Goal: Answer question/provide support: Share knowledge or assist other users

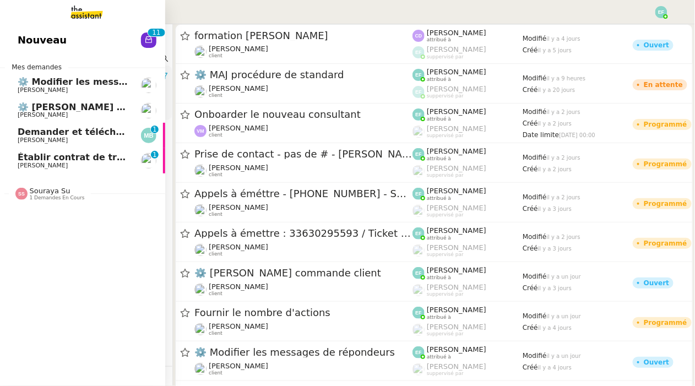
click at [67, 164] on span "[PERSON_NAME]" at bounding box center [73, 166] width 111 height 7
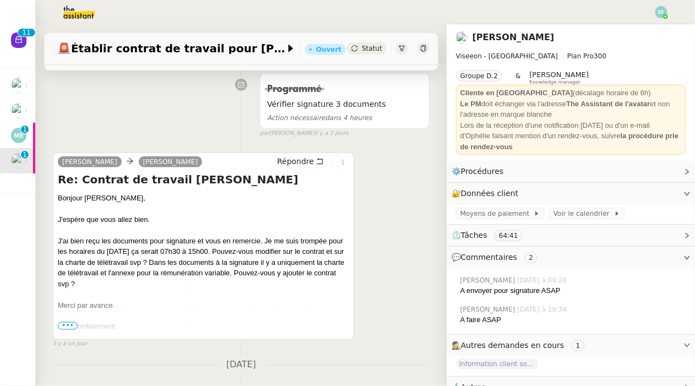
scroll to position [185, 0]
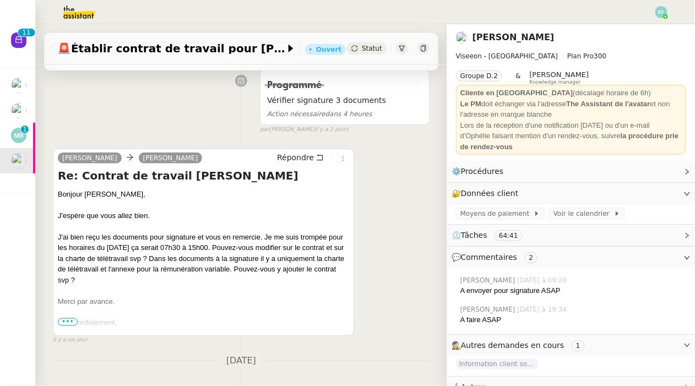
click at [70, 323] on span "•••" at bounding box center [68, 322] width 20 height 8
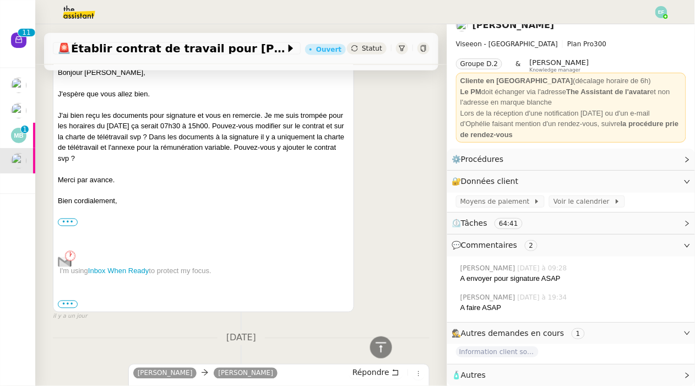
scroll to position [303, 0]
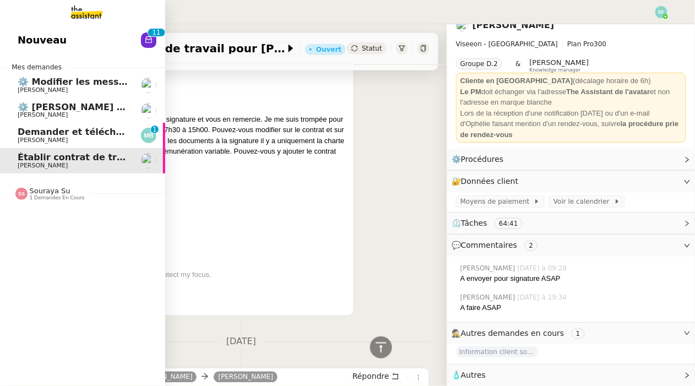
click at [23, 125] on link "Demander et télécharger les factures pour Qonto [PERSON_NAME] 0 1 2 3 4 5 6 7 8…" at bounding box center [82, 135] width 165 height 25
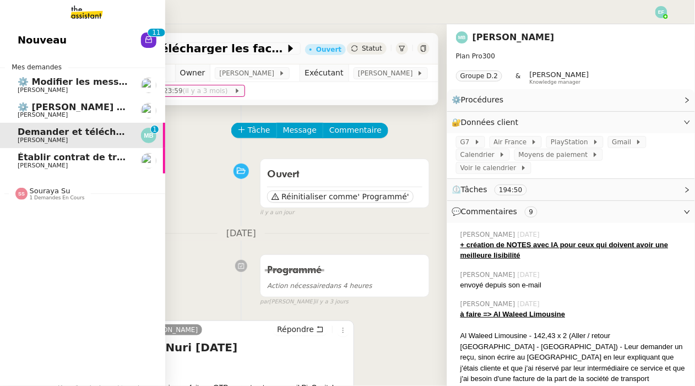
click at [28, 162] on span "[PERSON_NAME]" at bounding box center [43, 165] width 50 height 7
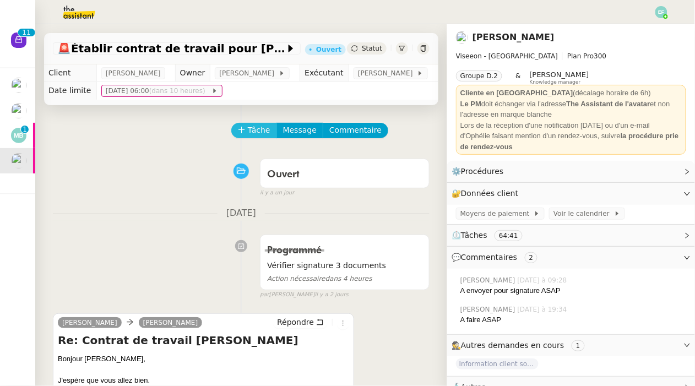
click at [248, 126] on span "Tâche" at bounding box center [259, 130] width 23 height 13
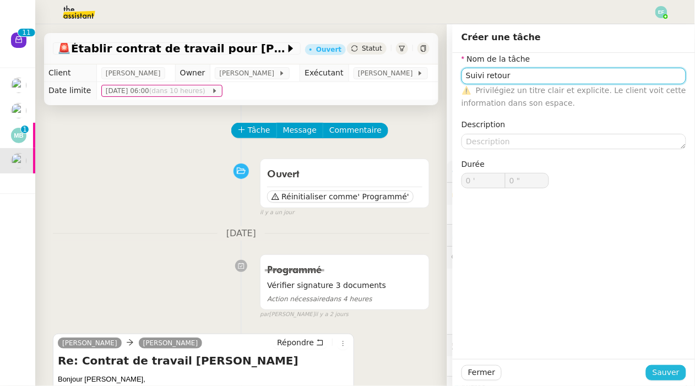
type input "Suivi retour"
click at [675, 378] on span "Sauver" at bounding box center [666, 372] width 27 height 13
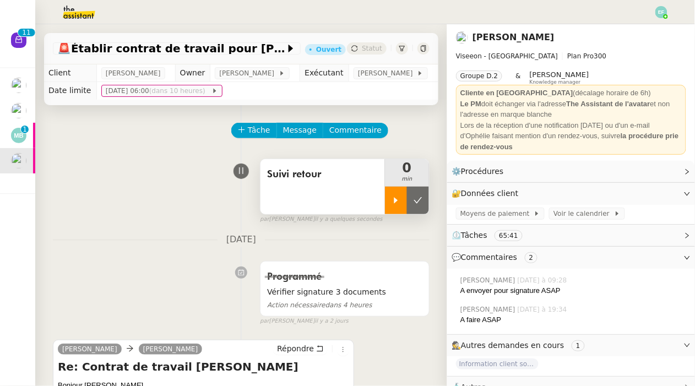
click at [397, 198] on icon at bounding box center [396, 200] width 9 height 9
click at [325, 192] on div "Suivi retour" at bounding box center [323, 186] width 125 height 55
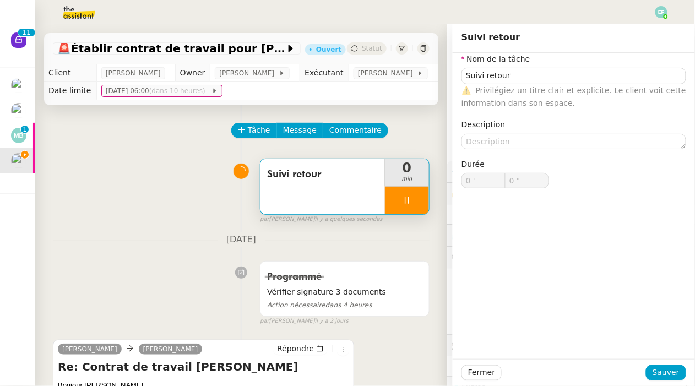
type input "1 ""
click at [602, 62] on nz-form-item "Nom de la tâche Suivi retour ⚠️ Privilégiez un titre clair et explicite. Le cli…" at bounding box center [574, 81] width 225 height 57
type input "Suivi retour"
type input "0 '"
type input "1 ""
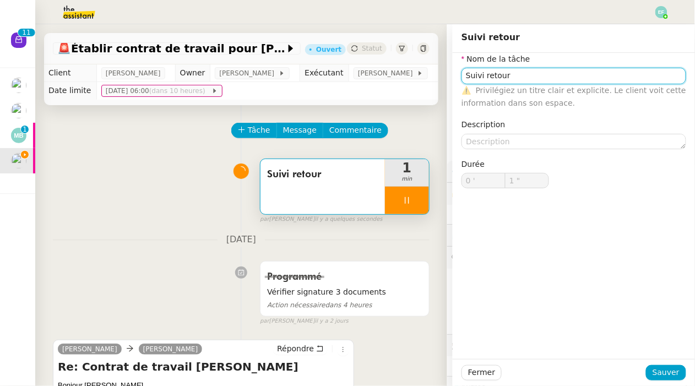
click at [603, 80] on input "Suivi retour" at bounding box center [574, 76] width 225 height 16
type input "Suivi retour"
type input "2 ""
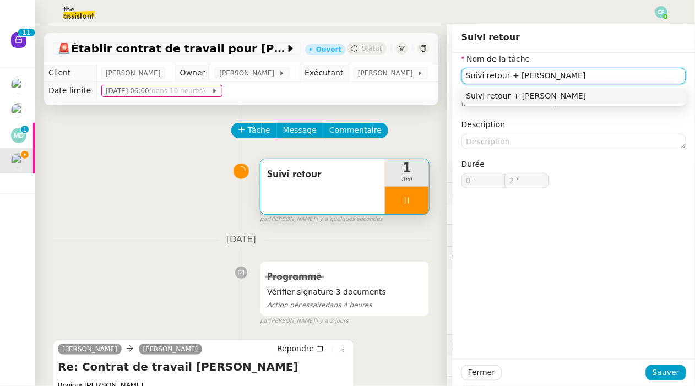
type input "Suivi retour + annu"
type input "3 ""
type input "Suivi retour + annulation do"
type input "4 ""
type input "Suivi retour + annulation documents"
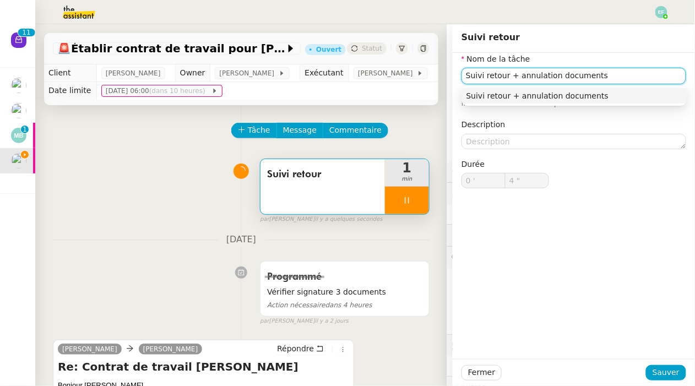
type input "5 ""
type input "Suivi retour + annulation documents"
type input "6 ""
click at [677, 365] on div "Fermer Sauver" at bounding box center [574, 372] width 242 height 27
type input "Suivi retour"
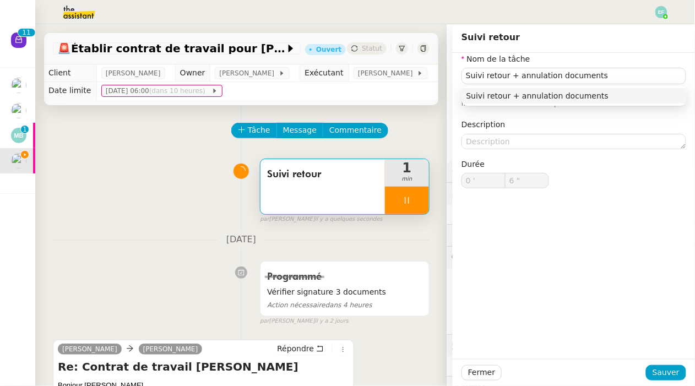
type input "0 '"
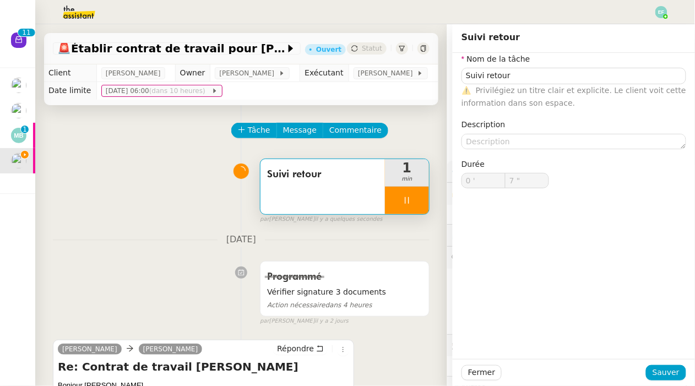
type input "8 ""
click at [568, 85] on div "⚠️ Privilégiez un titre clair et explicite. Le client voit cette information da…" at bounding box center [574, 97] width 225 height 26
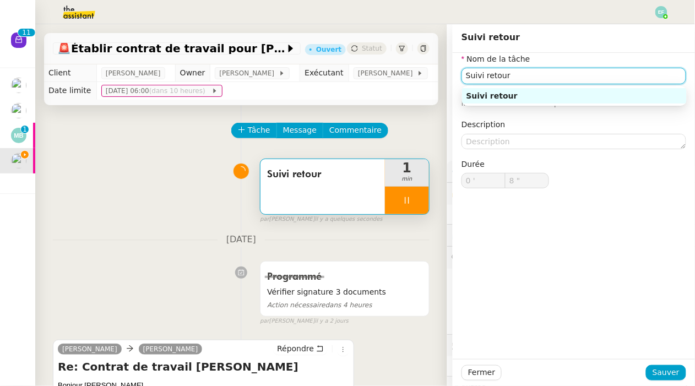
click at [564, 72] on input "Suivi retour" at bounding box center [574, 76] width 225 height 16
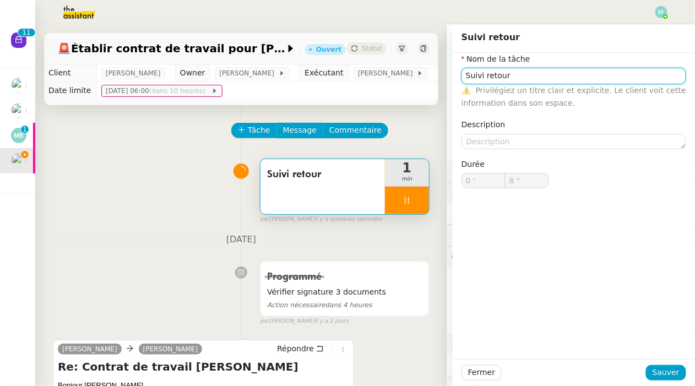
type input "Suivi retourb"
type input "9 ""
type input "Suivi retour"
type input "10 ""
type input "Suivi retour + an"
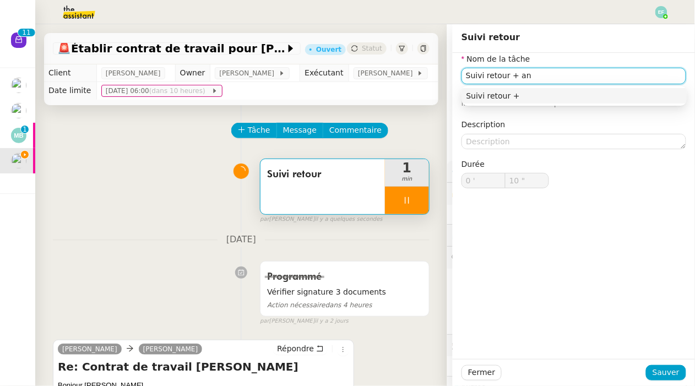
type input "11 ""
type input "Suivi retour + annlatio"
type input "12 ""
type input "Suivi retour + [PERSON_NAME]"
type input "13 ""
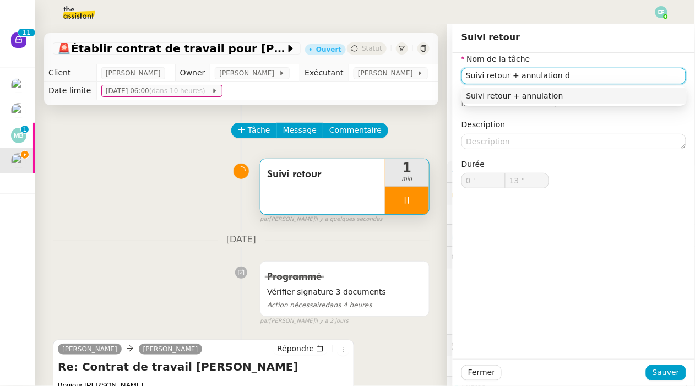
type input "Suivi retour + annulation do"
type input "14 ""
type input "Suivi retour + annulation documents"
type input "15 ""
type input "Suivi retour + annulation documents"
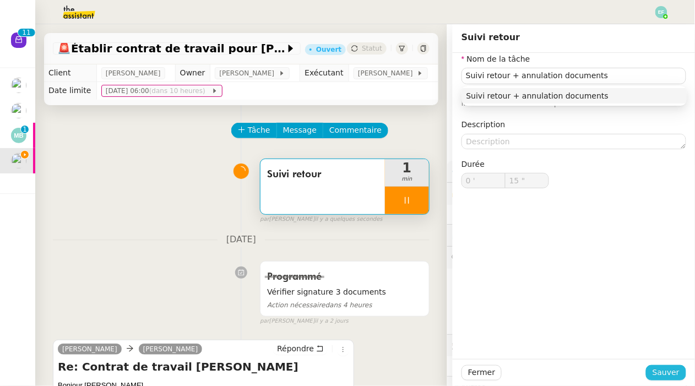
click at [664, 372] on span "Sauver" at bounding box center [666, 372] width 27 height 13
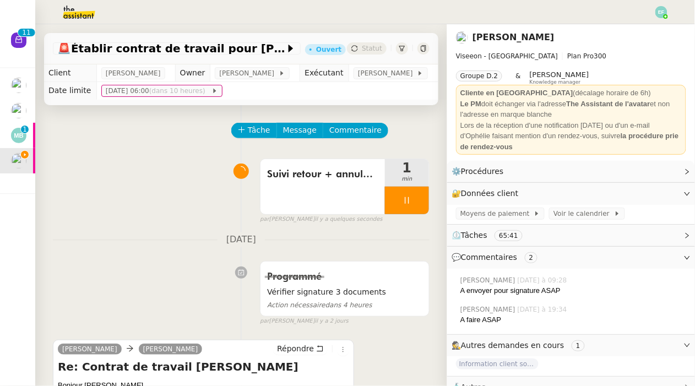
click at [412, 206] on div at bounding box center [407, 201] width 44 height 28
click at [419, 206] on button at bounding box center [418, 201] width 22 height 28
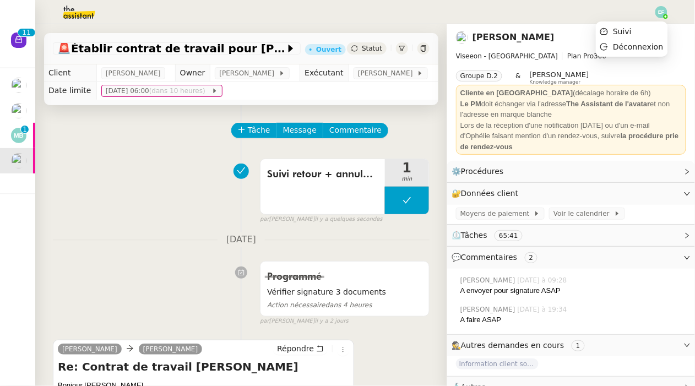
click at [667, 10] on img at bounding box center [662, 12] width 12 height 12
click at [646, 30] on li "Suivi" at bounding box center [632, 31] width 72 height 15
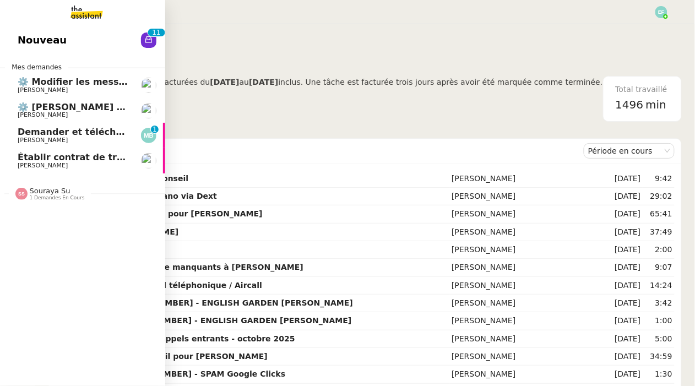
click at [24, 160] on span "Établir contrat de travail pour [PERSON_NAME]" at bounding box center [135, 157] width 234 height 10
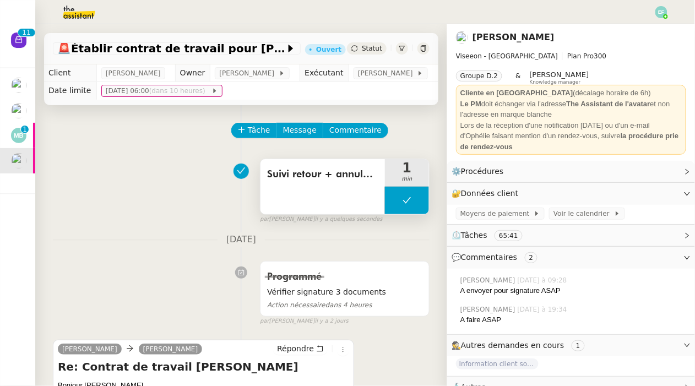
click at [329, 182] on span "Suivi retour + annulation documents" at bounding box center [322, 174] width 111 height 17
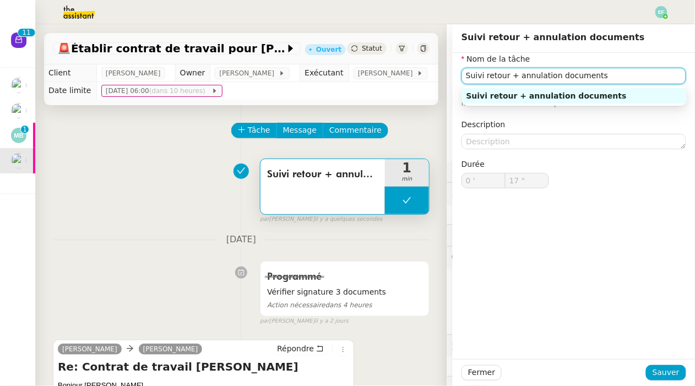
drag, startPoint x: 613, startPoint y: 77, endPoint x: 509, endPoint y: 76, distance: 103.6
click at [509, 76] on input "Suivi retour + annulation documents" at bounding box center [574, 76] width 225 height 16
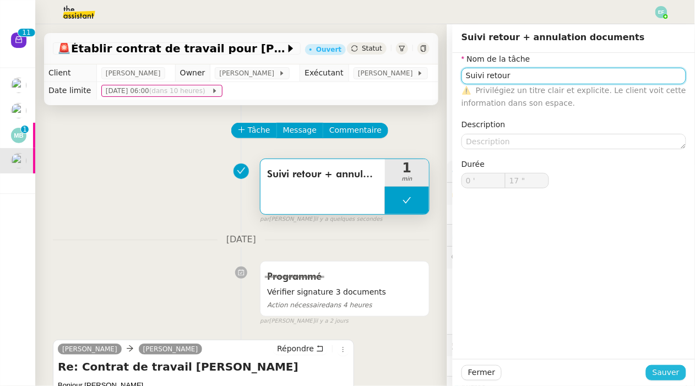
type input "Suivi retour"
click at [666, 370] on span "Sauver" at bounding box center [666, 372] width 27 height 13
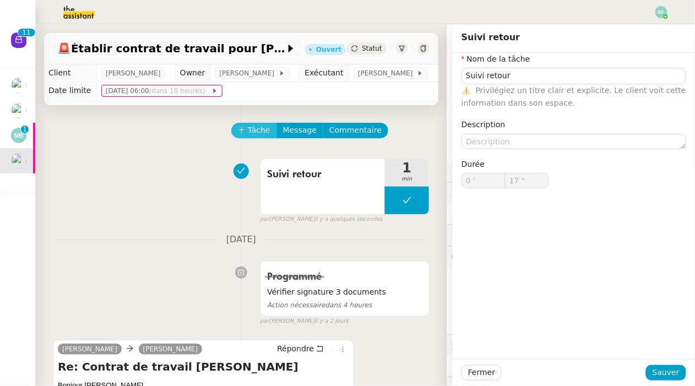
click at [254, 131] on span "Tâche" at bounding box center [259, 130] width 23 height 13
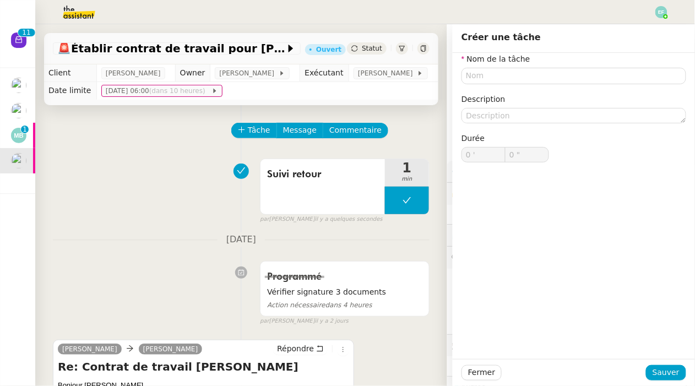
click at [573, 84] on div "Nom de la tâche Description Durée 0 ' 0 "" at bounding box center [574, 116] width 225 height 127
click at [541, 69] on nz-form-item "Nom de la tâche" at bounding box center [574, 68] width 225 height 31
click at [541, 71] on input "text" at bounding box center [574, 76] width 225 height 16
paste input "+ annulation documents"
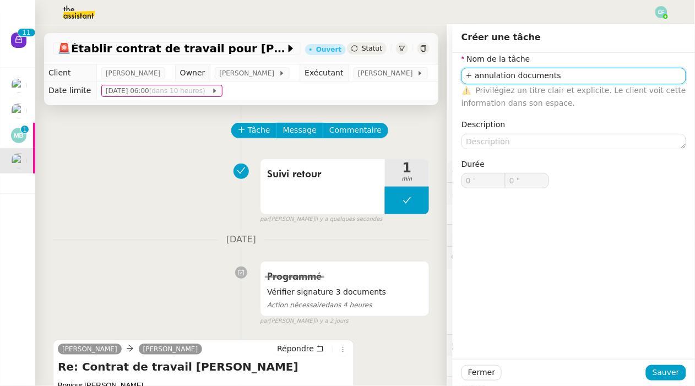
click at [476, 75] on input "+ annulation documents" at bounding box center [574, 76] width 225 height 16
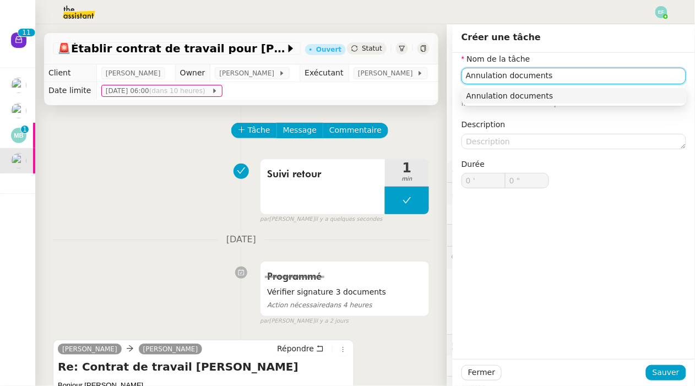
click at [588, 72] on input "Annulation documents" at bounding box center [574, 76] width 225 height 16
type input "Annulation documents SignRequest"
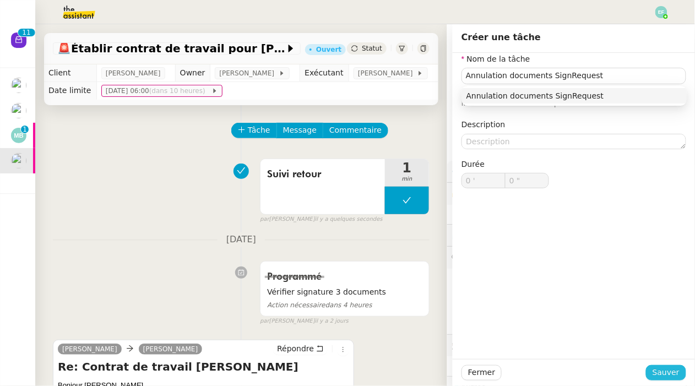
click at [676, 368] on span "Sauver" at bounding box center [666, 372] width 27 height 13
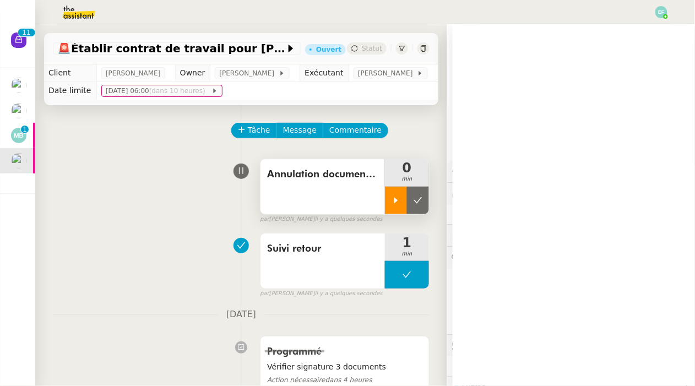
click at [395, 196] on div at bounding box center [396, 201] width 22 height 28
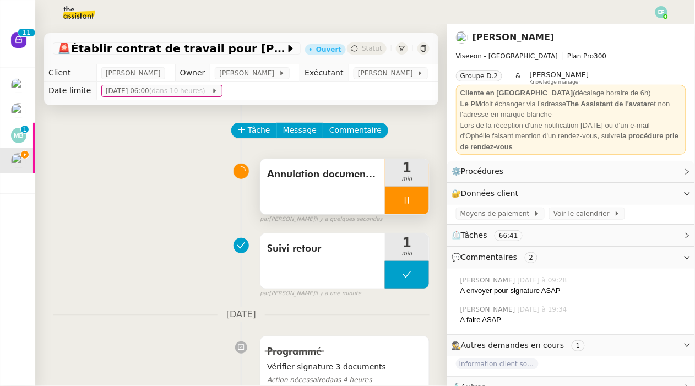
click at [407, 205] on div at bounding box center [407, 201] width 44 height 28
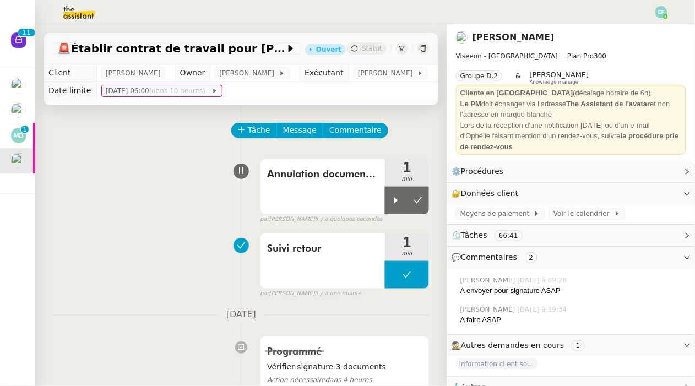
click at [426, 201] on button at bounding box center [418, 201] width 22 height 28
click at [347, 133] on span "Commentaire" at bounding box center [356, 130] width 52 height 13
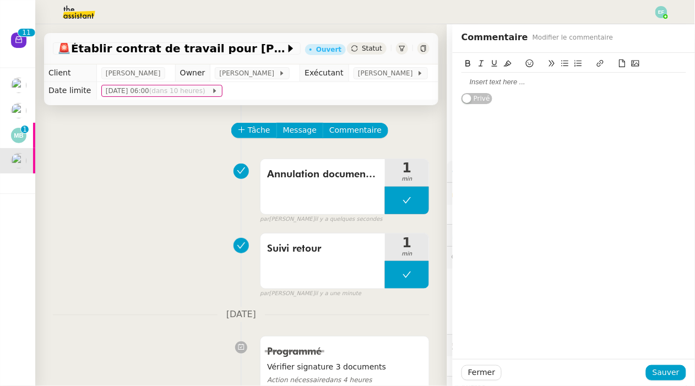
click at [601, 80] on div at bounding box center [574, 82] width 225 height 10
click at [667, 379] on span "Sauver" at bounding box center [666, 372] width 27 height 13
